Goal: Task Accomplishment & Management: Use online tool/utility

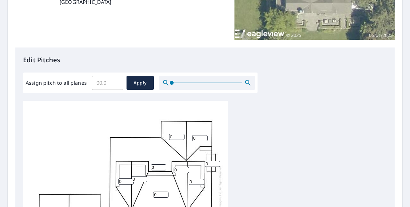
scroll to position [300, 0]
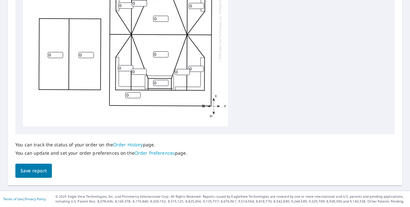
click at [54, 55] on input "0" at bounding box center [55, 55] width 15 height 6
type input "8"
click at [91, 55] on input "1" at bounding box center [86, 55] width 15 height 6
click at [91, 54] on input "2" at bounding box center [86, 55] width 15 height 6
click at [91, 54] on input "4" at bounding box center [86, 55] width 15 height 6
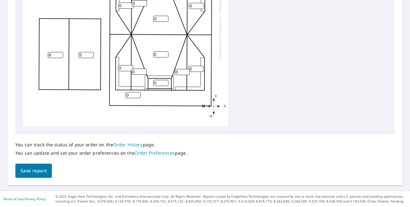
click at [91, 54] on input "5" at bounding box center [86, 55] width 15 height 6
click at [91, 54] on input "6" at bounding box center [86, 55] width 15 height 6
click at [91, 54] on input "7" at bounding box center [86, 55] width 15 height 6
type input "8"
click at [91, 54] on input "8" at bounding box center [86, 55] width 15 height 6
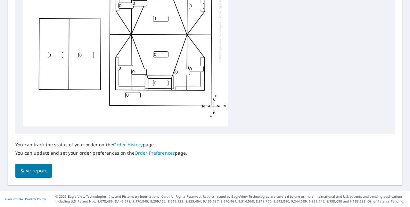
click at [166, 18] on input "1" at bounding box center [160, 19] width 15 height 6
click at [166, 18] on input "2" at bounding box center [160, 19] width 15 height 6
click at [166, 18] on input "3" at bounding box center [160, 19] width 15 height 6
type input "4"
click at [166, 18] on input "4" at bounding box center [160, 19] width 15 height 6
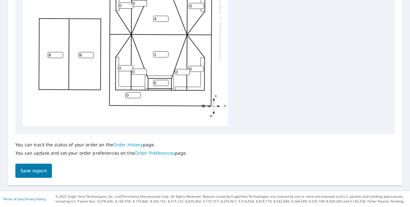
click at [167, 52] on input "1" at bounding box center [160, 54] width 15 height 6
click at [167, 52] on input "2" at bounding box center [160, 54] width 15 height 6
click at [167, 52] on input "3" at bounding box center [160, 54] width 15 height 6
type input "4"
click at [167, 52] on input "4" at bounding box center [160, 54] width 15 height 6
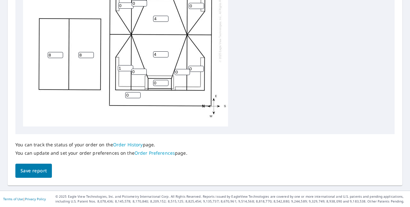
click at [130, 66] on input "1" at bounding box center [125, 68] width 15 height 6
click at [130, 66] on input "2" at bounding box center [125, 68] width 15 height 6
click at [130, 66] on input "3" at bounding box center [125, 68] width 15 height 6
click at [130, 66] on input "4" at bounding box center [125, 68] width 15 height 6
click at [130, 66] on input "5" at bounding box center [125, 68] width 15 height 6
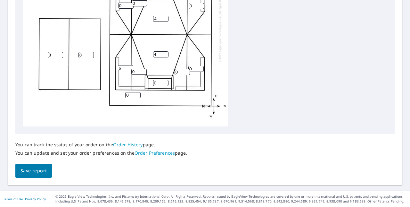
type input "6"
click at [130, 66] on input "6" at bounding box center [125, 68] width 15 height 6
click at [143, 71] on input "1" at bounding box center [138, 72] width 15 height 6
click at [143, 71] on input "2" at bounding box center [138, 72] width 15 height 6
click at [143, 71] on input "3" at bounding box center [138, 72] width 15 height 6
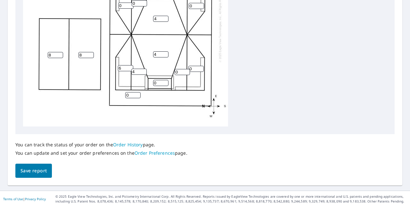
click at [143, 71] on input "4" at bounding box center [138, 72] width 15 height 6
click at [143, 71] on input "5" at bounding box center [138, 72] width 15 height 6
type input "6"
click at [143, 71] on input "6" at bounding box center [138, 72] width 15 height 6
click at [187, 71] on input "1" at bounding box center [182, 72] width 15 height 6
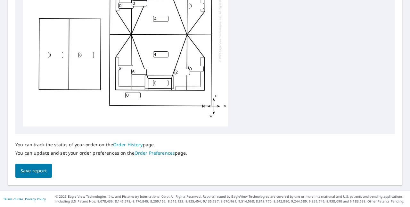
click at [187, 71] on input "2" at bounding box center [182, 72] width 15 height 6
click at [187, 71] on input "3" at bounding box center [182, 72] width 15 height 6
click at [187, 71] on input "4" at bounding box center [182, 72] width 15 height 6
click at [187, 71] on input "5" at bounding box center [182, 72] width 15 height 6
type input "6"
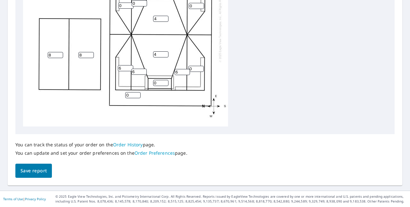
click at [187, 71] on input "6" at bounding box center [182, 72] width 15 height 6
click at [201, 67] on input "1" at bounding box center [195, 69] width 15 height 6
click at [201, 67] on input "2" at bounding box center [195, 69] width 15 height 6
click at [201, 67] on input "3" at bounding box center [195, 69] width 15 height 6
click at [201, 67] on input "4" at bounding box center [195, 69] width 15 height 6
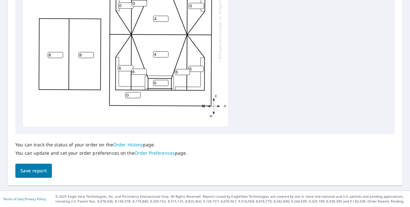
click at [201, 67] on input "5" at bounding box center [195, 69] width 15 height 6
type input "6"
click at [201, 67] on input "6" at bounding box center [195, 69] width 15 height 6
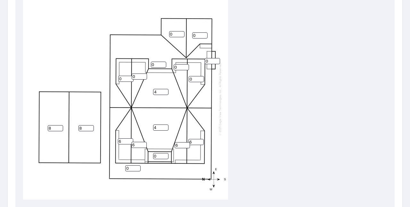
scroll to position [215, 0]
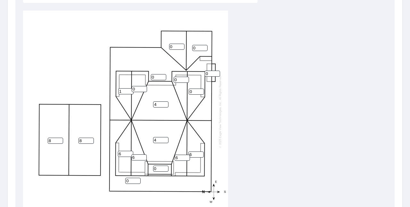
click at [130, 89] on input "1" at bounding box center [125, 91] width 15 height 6
click at [130, 89] on input "2" at bounding box center [125, 91] width 15 height 6
click at [130, 89] on input "4" at bounding box center [125, 91] width 15 height 6
click at [130, 89] on input "5" at bounding box center [125, 91] width 15 height 6
click at [130, 89] on input "6" at bounding box center [125, 91] width 15 height 6
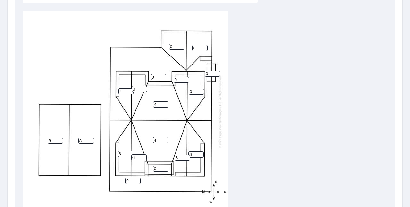
click at [130, 90] on input "7" at bounding box center [125, 91] width 15 height 6
type input "6"
click at [129, 91] on input "6" at bounding box center [125, 91] width 15 height 6
click at [145, 87] on input "1" at bounding box center [139, 89] width 15 height 6
click at [145, 87] on input "2" at bounding box center [139, 89] width 15 height 6
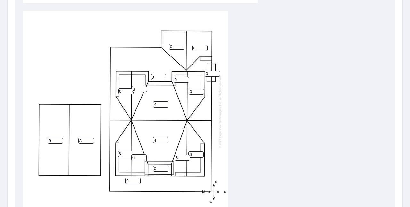
click at [145, 87] on input "3" at bounding box center [139, 89] width 15 height 6
click at [145, 87] on input "4" at bounding box center [139, 89] width 15 height 6
click at [145, 87] on input "5" at bounding box center [139, 89] width 15 height 6
type input "6"
click at [145, 87] on input "6" at bounding box center [139, 89] width 15 height 6
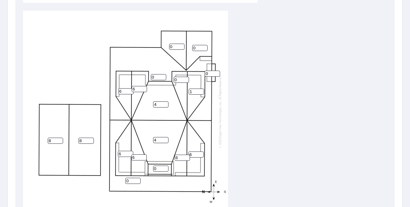
click at [199, 89] on input "1" at bounding box center [196, 91] width 15 height 6
click at [199, 89] on input "2" at bounding box center [196, 91] width 15 height 6
click at [201, 91] on input "3" at bounding box center [196, 91] width 15 height 6
click at [201, 91] on input "4" at bounding box center [196, 91] width 15 height 6
click at [201, 91] on input "5" at bounding box center [196, 91] width 15 height 6
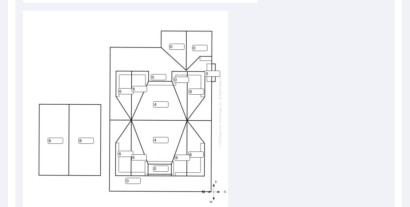
type input "6"
click at [201, 91] on input "6" at bounding box center [196, 91] width 15 height 6
click at [186, 78] on input "1" at bounding box center [181, 80] width 15 height 6
click at [186, 78] on input "2" at bounding box center [181, 80] width 15 height 6
click at [186, 78] on input "3" at bounding box center [181, 80] width 15 height 6
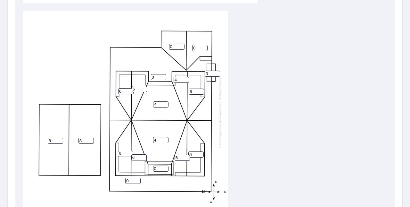
click at [186, 78] on input "4" at bounding box center [181, 80] width 15 height 6
click at [186, 78] on input "5" at bounding box center [181, 80] width 15 height 6
type input "6"
click at [186, 78] on input "6" at bounding box center [181, 80] width 15 height 6
click at [216, 73] on input "1" at bounding box center [212, 74] width 15 height 6
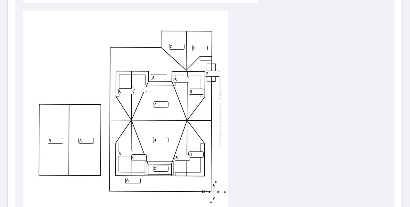
click at [216, 73] on input "2" at bounding box center [212, 74] width 15 height 6
click at [216, 73] on input "3" at bounding box center [212, 74] width 15 height 6
type input "4"
click at [216, 73] on input "4" at bounding box center [212, 74] width 15 height 6
click at [204, 47] on input "1" at bounding box center [199, 48] width 15 height 6
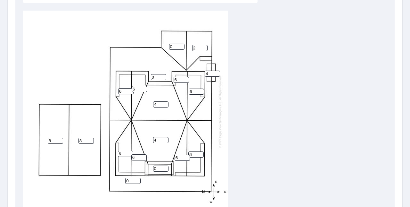
click at [204, 47] on input "2" at bounding box center [199, 48] width 15 height 6
click at [204, 47] on input "3" at bounding box center [199, 48] width 15 height 6
type input "4"
click at [204, 47] on input "4" at bounding box center [199, 48] width 15 height 6
click at [181, 46] on input "1" at bounding box center [176, 47] width 15 height 6
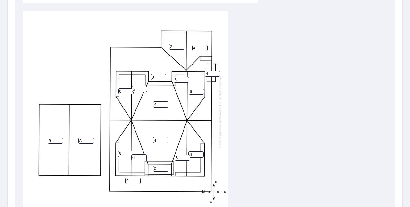
click at [181, 46] on input "2" at bounding box center [176, 47] width 15 height 6
click at [181, 46] on input "3" at bounding box center [176, 47] width 15 height 6
type input "4"
click at [181, 46] on input "4" at bounding box center [176, 47] width 15 height 6
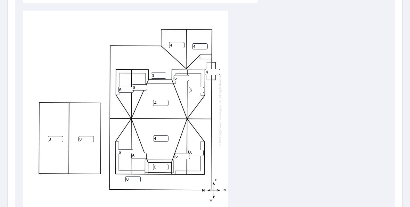
scroll to position [6, 0]
click at [132, 176] on input "0" at bounding box center [132, 179] width 15 height 6
click at [137, 176] on input "1" at bounding box center [132, 179] width 15 height 6
click at [137, 176] on input "2" at bounding box center [132, 179] width 15 height 6
click at [137, 176] on input "3" at bounding box center [132, 179] width 15 height 6
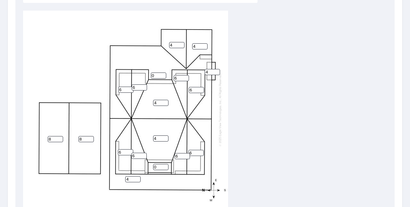
type input "4"
click at [137, 176] on input "4" at bounding box center [132, 179] width 15 height 6
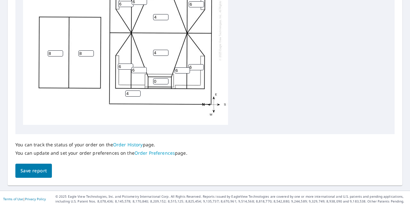
click at [32, 167] on span "Save report" at bounding box center [34, 171] width 26 height 8
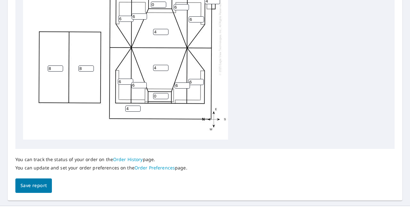
scroll to position [324, 0]
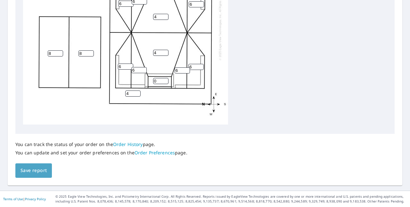
click at [36, 170] on span "Save report" at bounding box center [34, 170] width 26 height 8
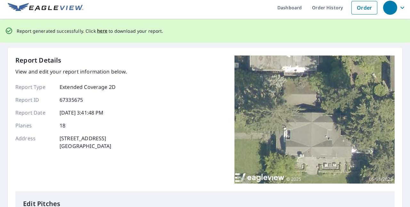
scroll to position [0, 0]
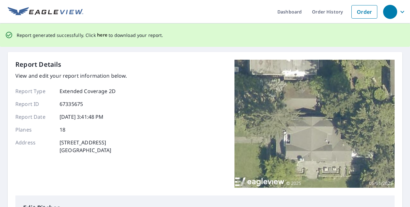
click at [100, 35] on span "here" at bounding box center [102, 35] width 11 height 8
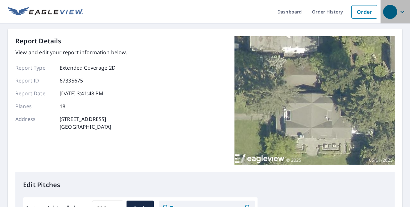
click at [399, 13] on icon "button" at bounding box center [403, 12] width 8 height 8
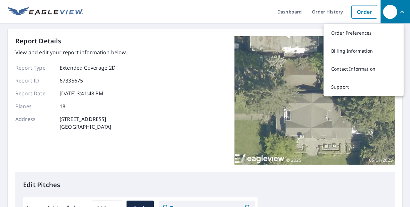
click at [401, 8] on icon "button" at bounding box center [403, 12] width 8 height 8
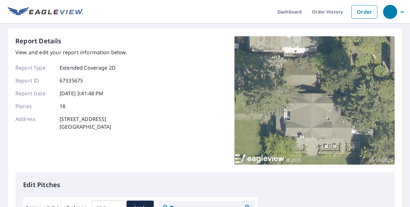
click at [399, 11] on icon "button" at bounding box center [403, 12] width 8 height 8
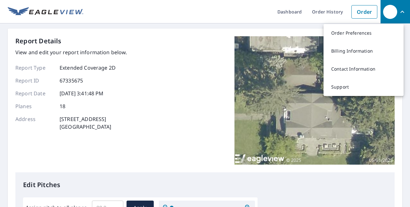
click at [222, 15] on ul "Dashboard Order History Order" at bounding box center [231, 11] width 297 height 23
